Goal: Information Seeking & Learning: Learn about a topic

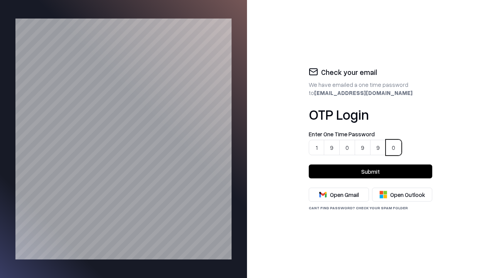
type input "******"
click at [370, 171] on button "Submit" at bounding box center [370, 171] width 123 height 14
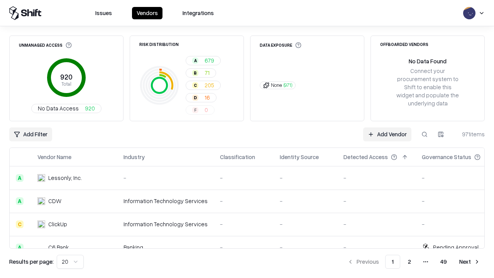
click at [69, 261] on html "Issues Vendors Integrations Unmanaged Access 920 Total No Data Access 920 Risk …" at bounding box center [247, 139] width 494 height 278
click at [469, 261] on button "Next" at bounding box center [469, 262] width 30 height 14
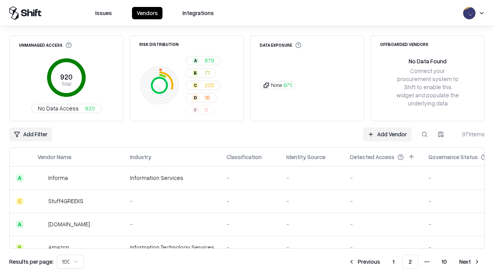
click at [469, 261] on button "Next" at bounding box center [469, 262] width 30 height 14
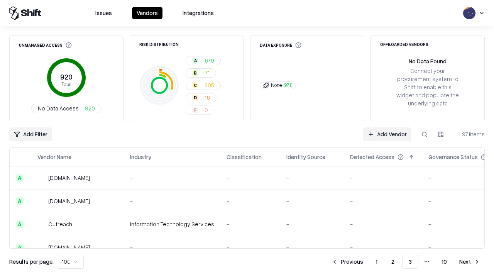
click at [469, 261] on button "Next" at bounding box center [469, 262] width 30 height 14
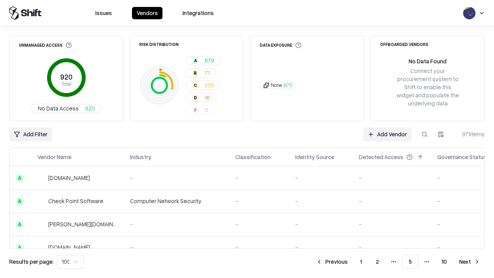
click at [469, 261] on button "Next" at bounding box center [469, 262] width 30 height 14
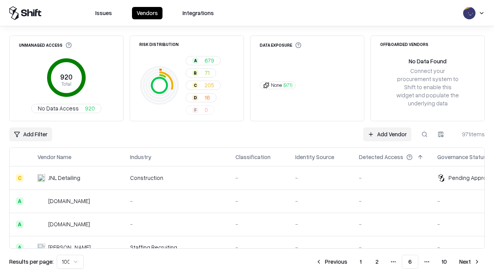
click at [469, 261] on button "Next" at bounding box center [469, 262] width 30 height 14
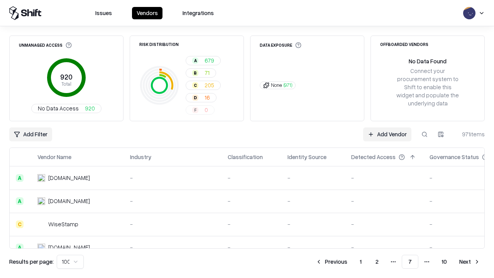
click at [469, 261] on button "Next" at bounding box center [469, 262] width 30 height 14
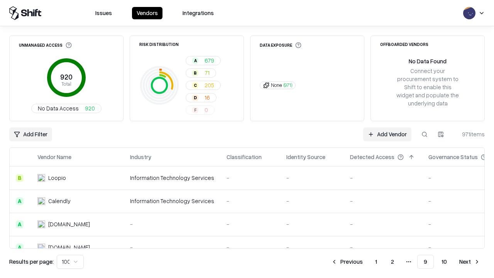
click at [469, 261] on button "Next" at bounding box center [469, 262] width 30 height 14
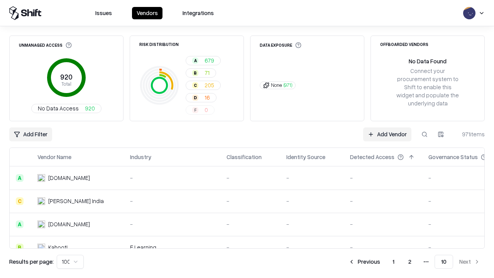
click at [364, 261] on button "Previous" at bounding box center [364, 262] width 41 height 14
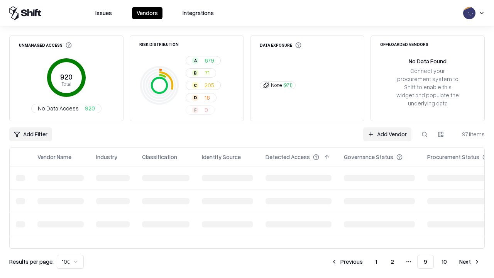
click at [347, 261] on button "Previous" at bounding box center [346, 262] width 41 height 14
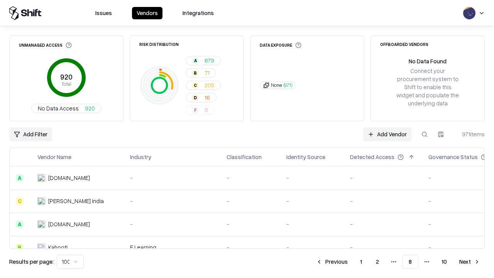
click at [332, 261] on button "Previous" at bounding box center [331, 262] width 41 height 14
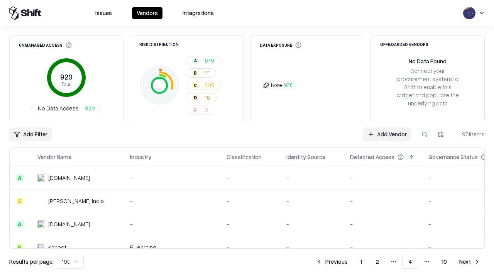
click at [347, 261] on button "Previous" at bounding box center [331, 262] width 41 height 14
